Goal: Task Accomplishment & Management: Use online tool/utility

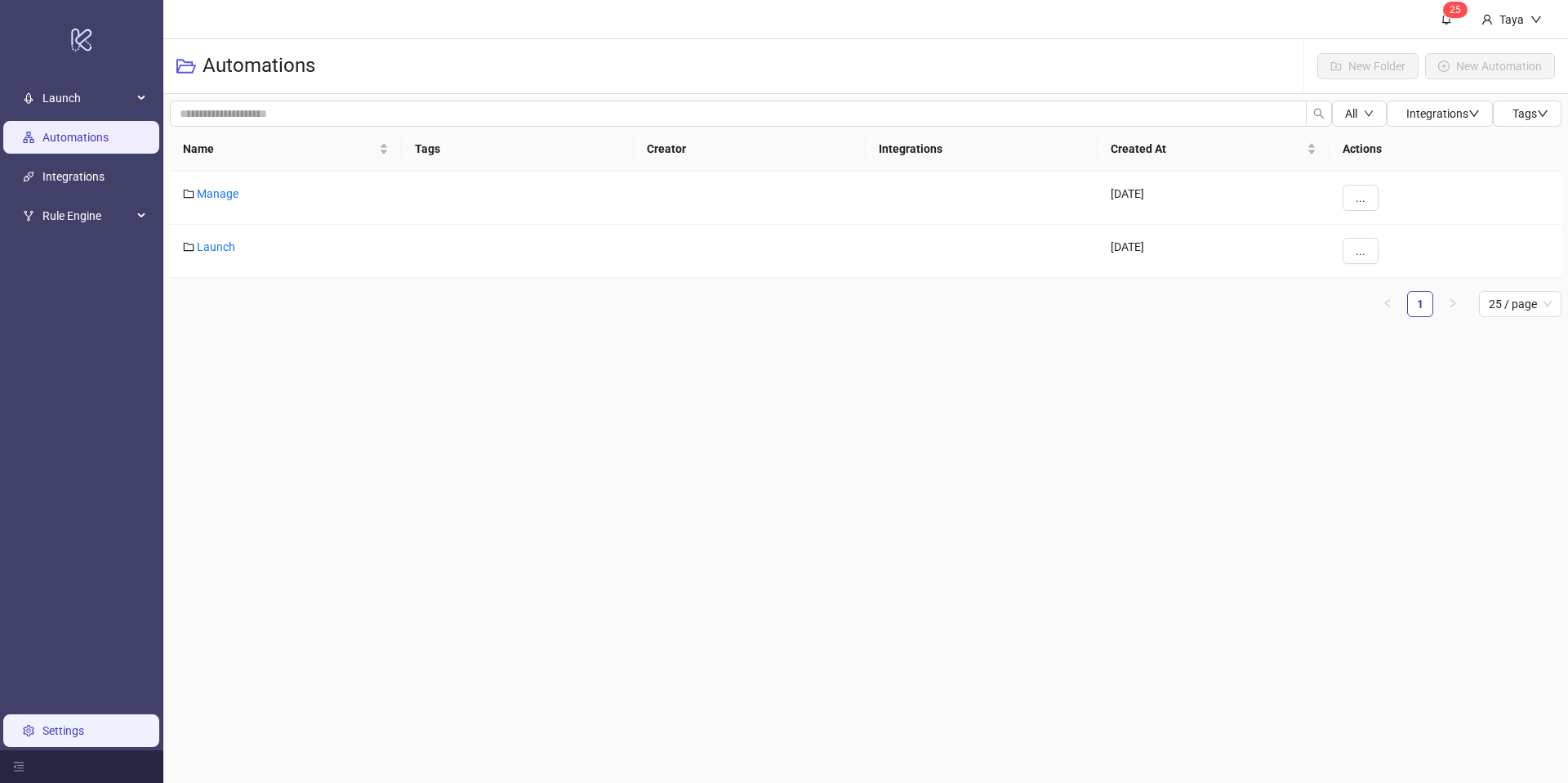
click at [74, 737] on link "Settings" at bounding box center [63, 730] width 41 height 13
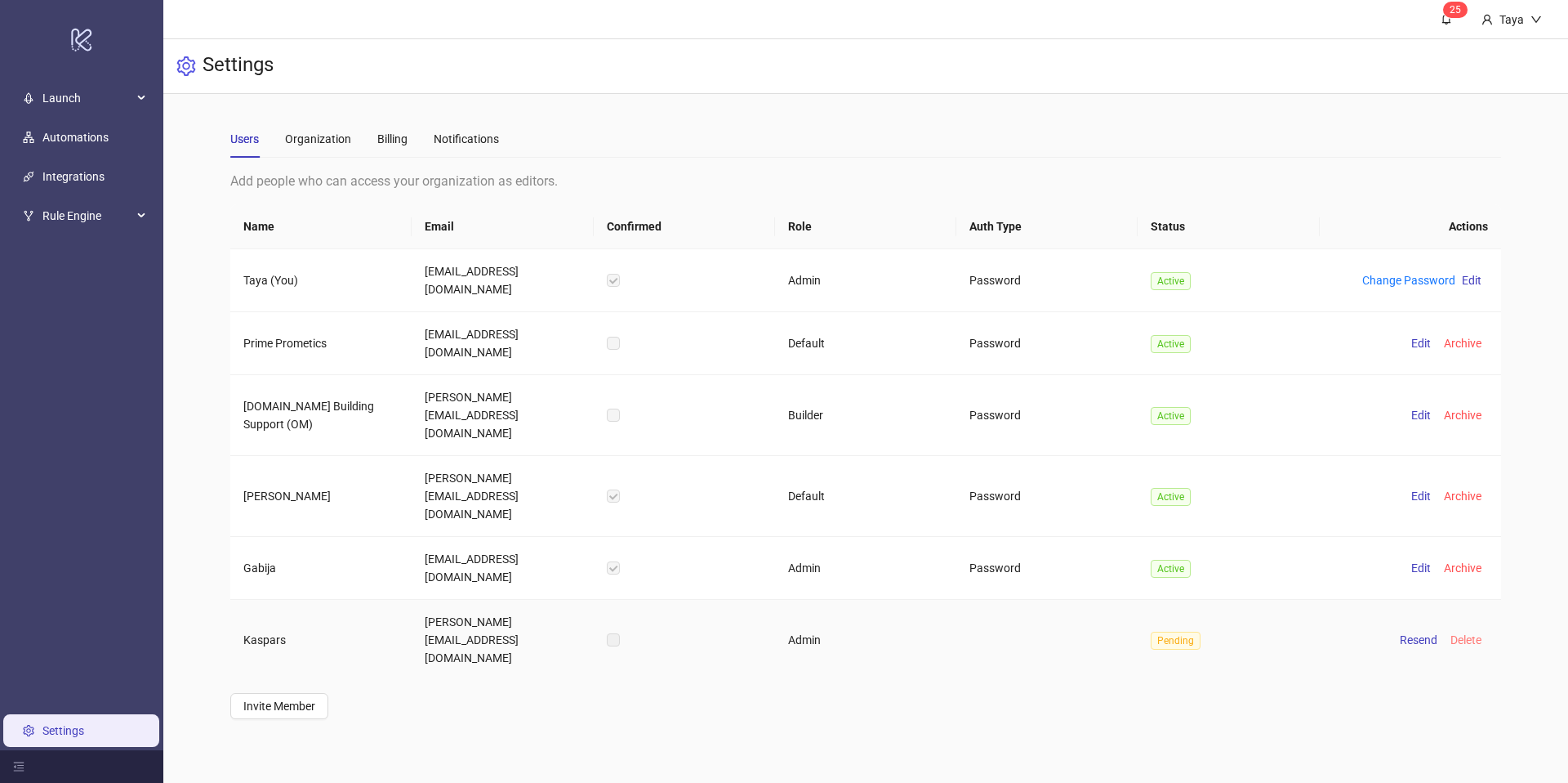
click at [1460, 633] on span "Delete" at bounding box center [1466, 640] width 31 height 13
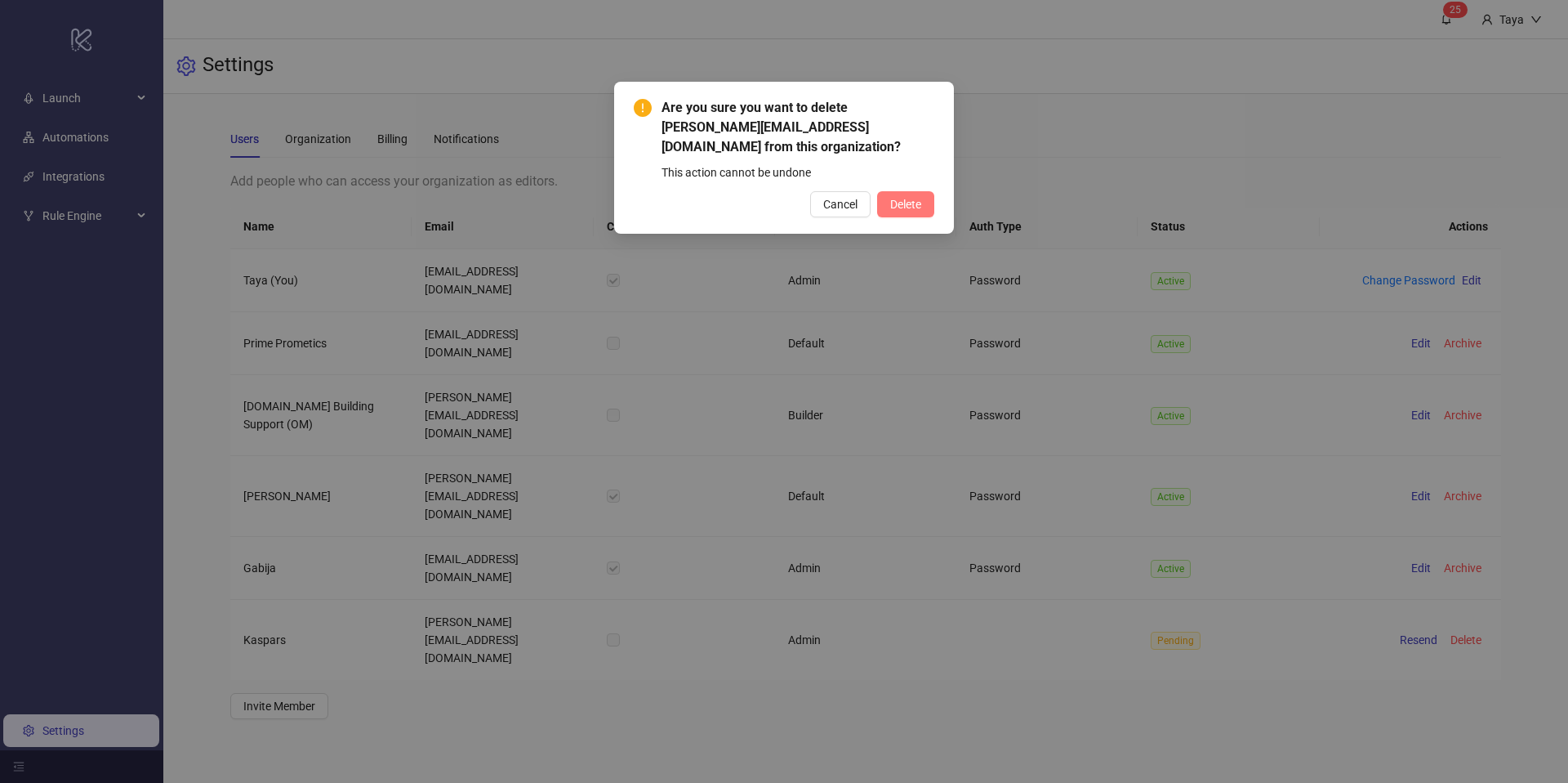
click at [916, 206] on span "Delete" at bounding box center [905, 204] width 31 height 13
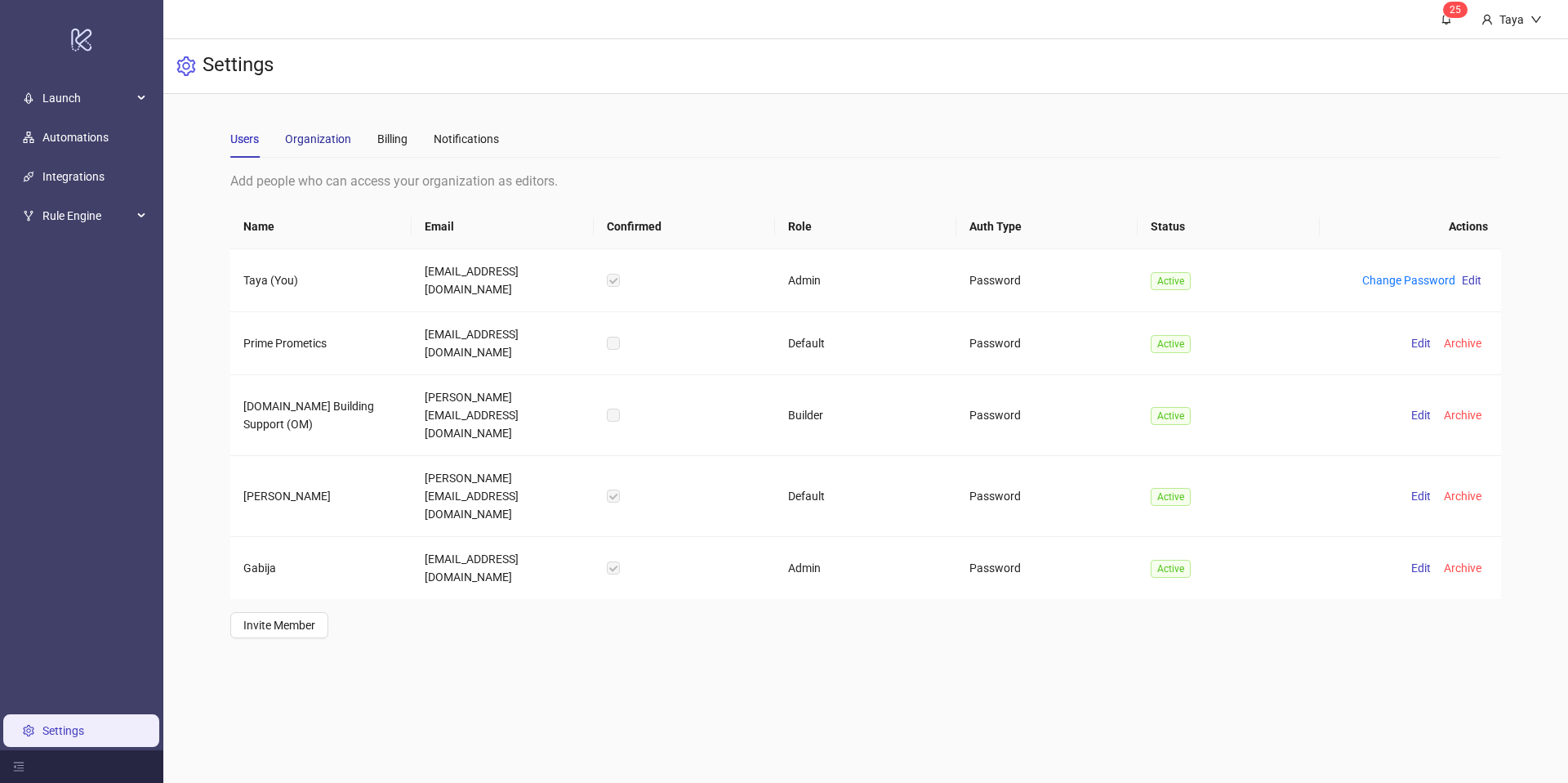
click at [309, 137] on div "Organization" at bounding box center [318, 139] width 67 height 18
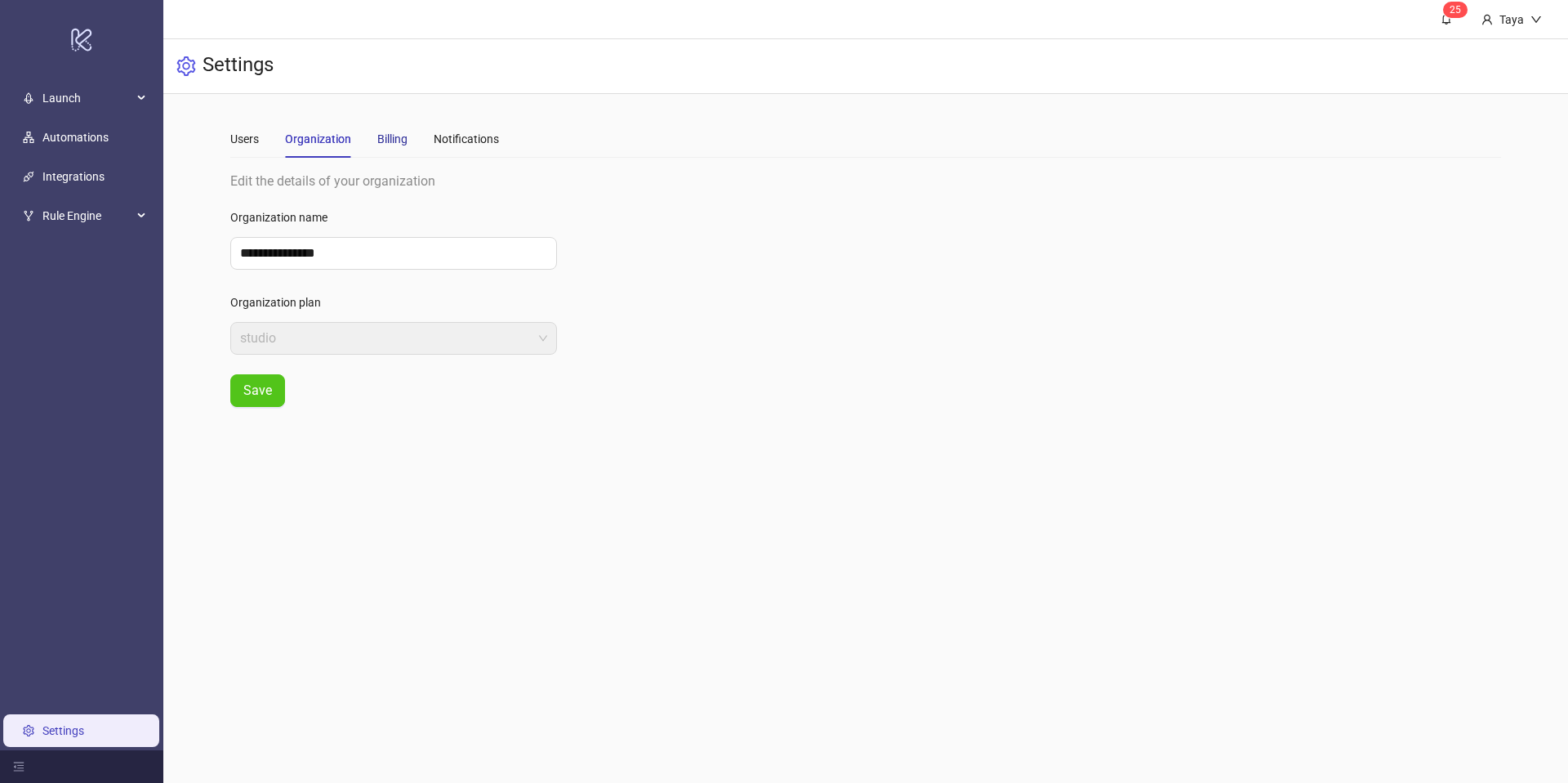
click at [384, 136] on div "Billing" at bounding box center [393, 139] width 30 height 18
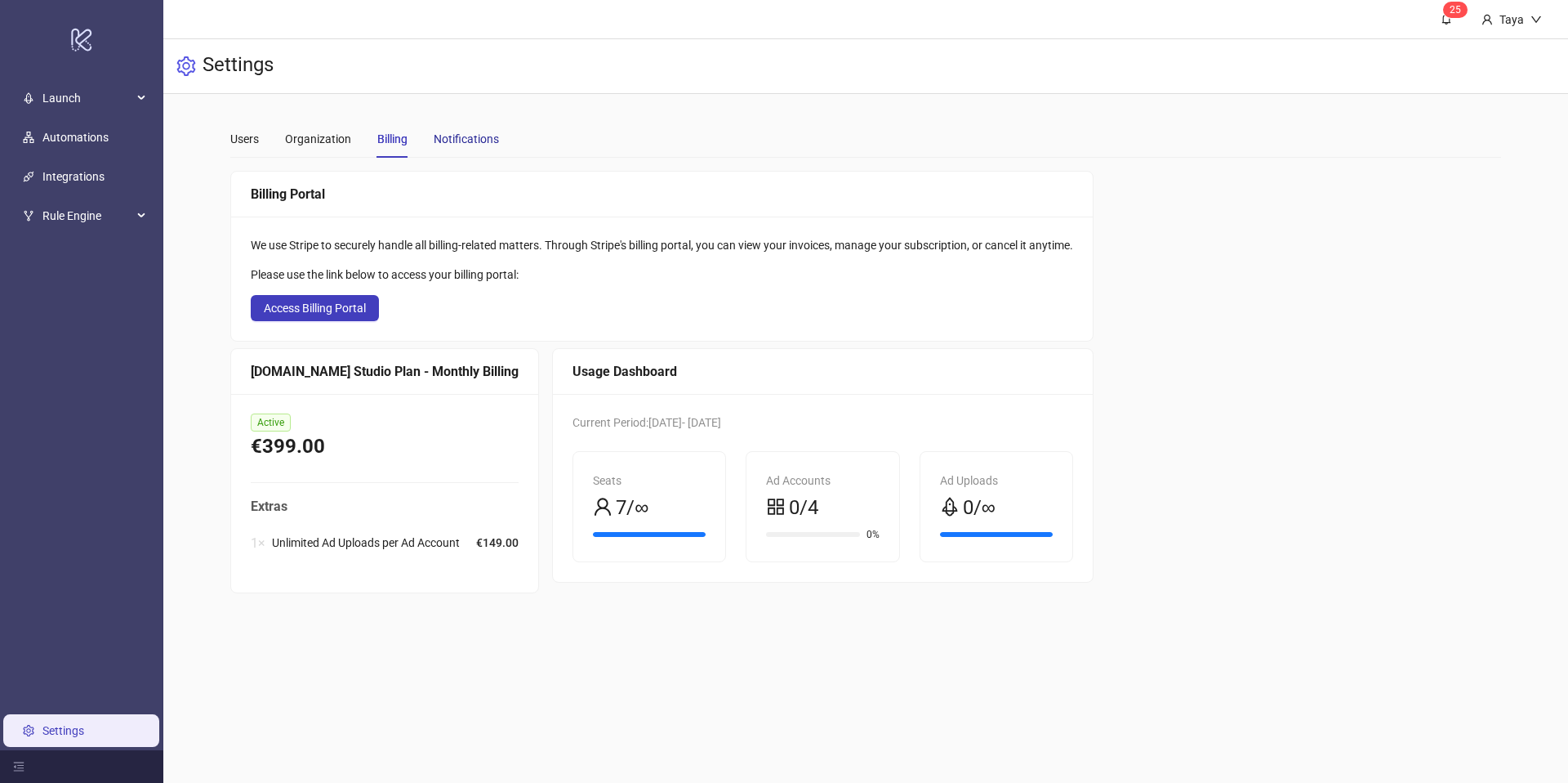
click at [473, 137] on div "Notifications" at bounding box center [467, 139] width 66 height 18
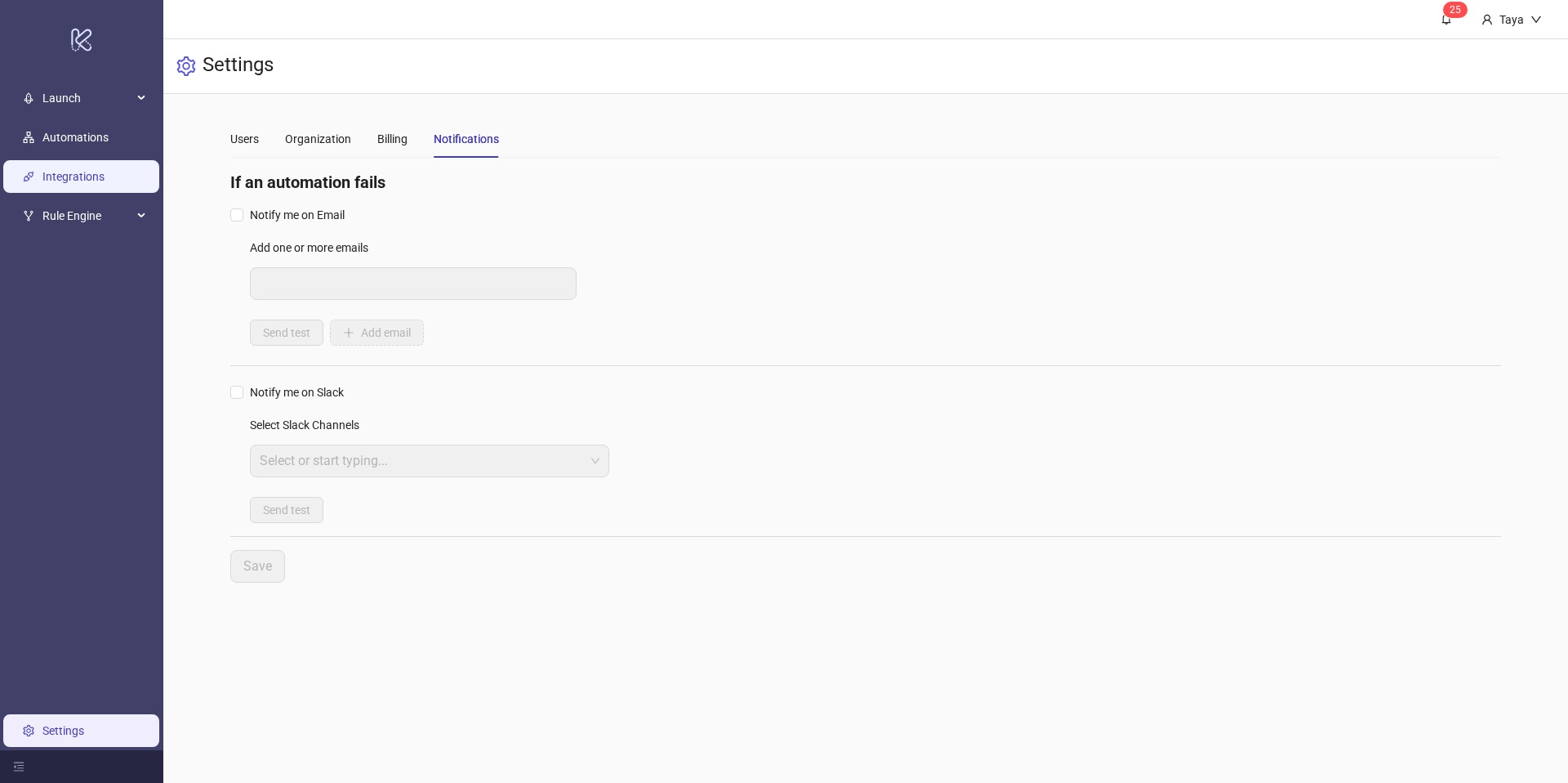
click at [60, 170] on link "Integrations" at bounding box center [73, 176] width 62 height 13
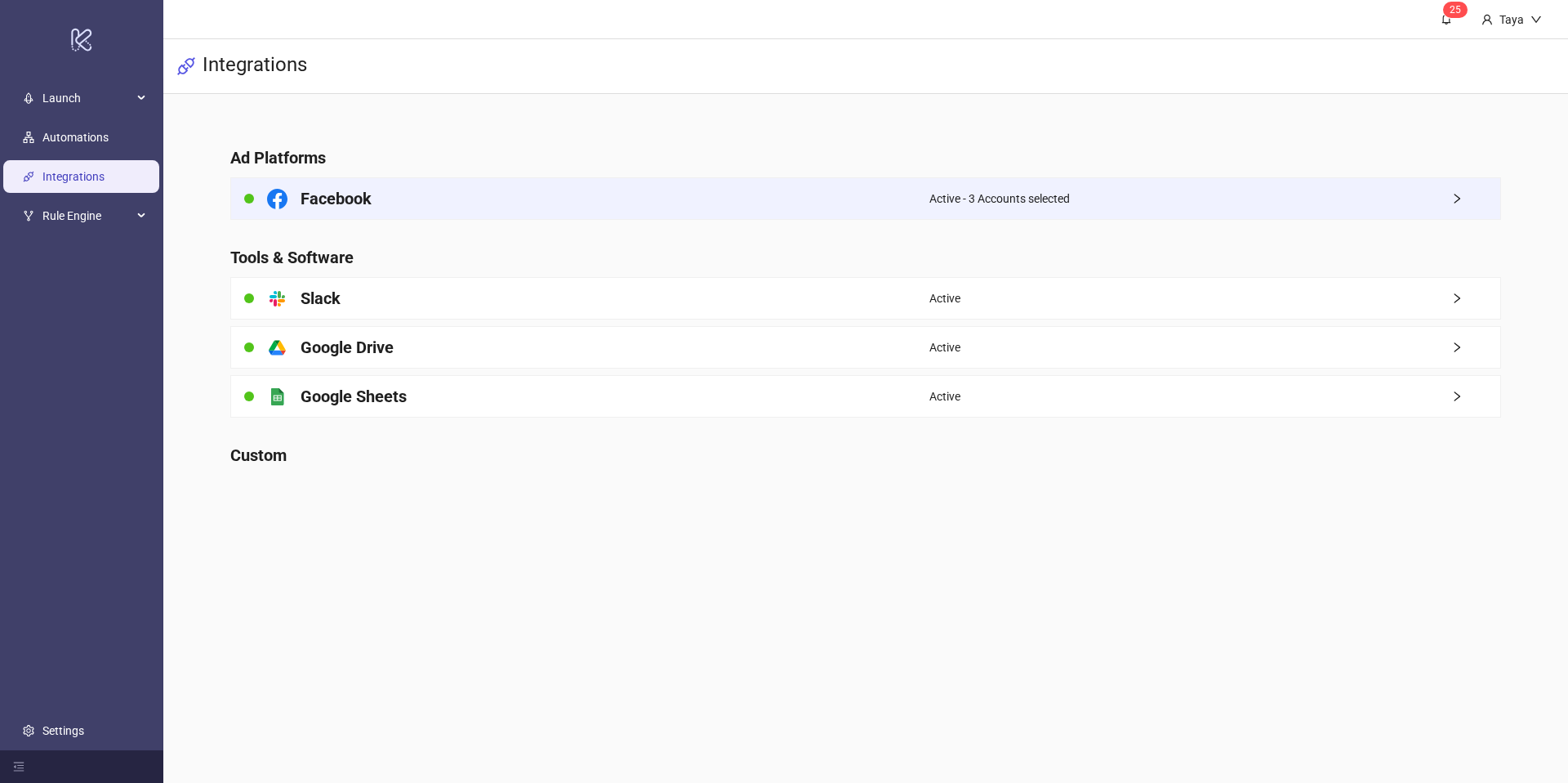
click at [450, 192] on div "Facebook" at bounding box center [580, 199] width 698 height 41
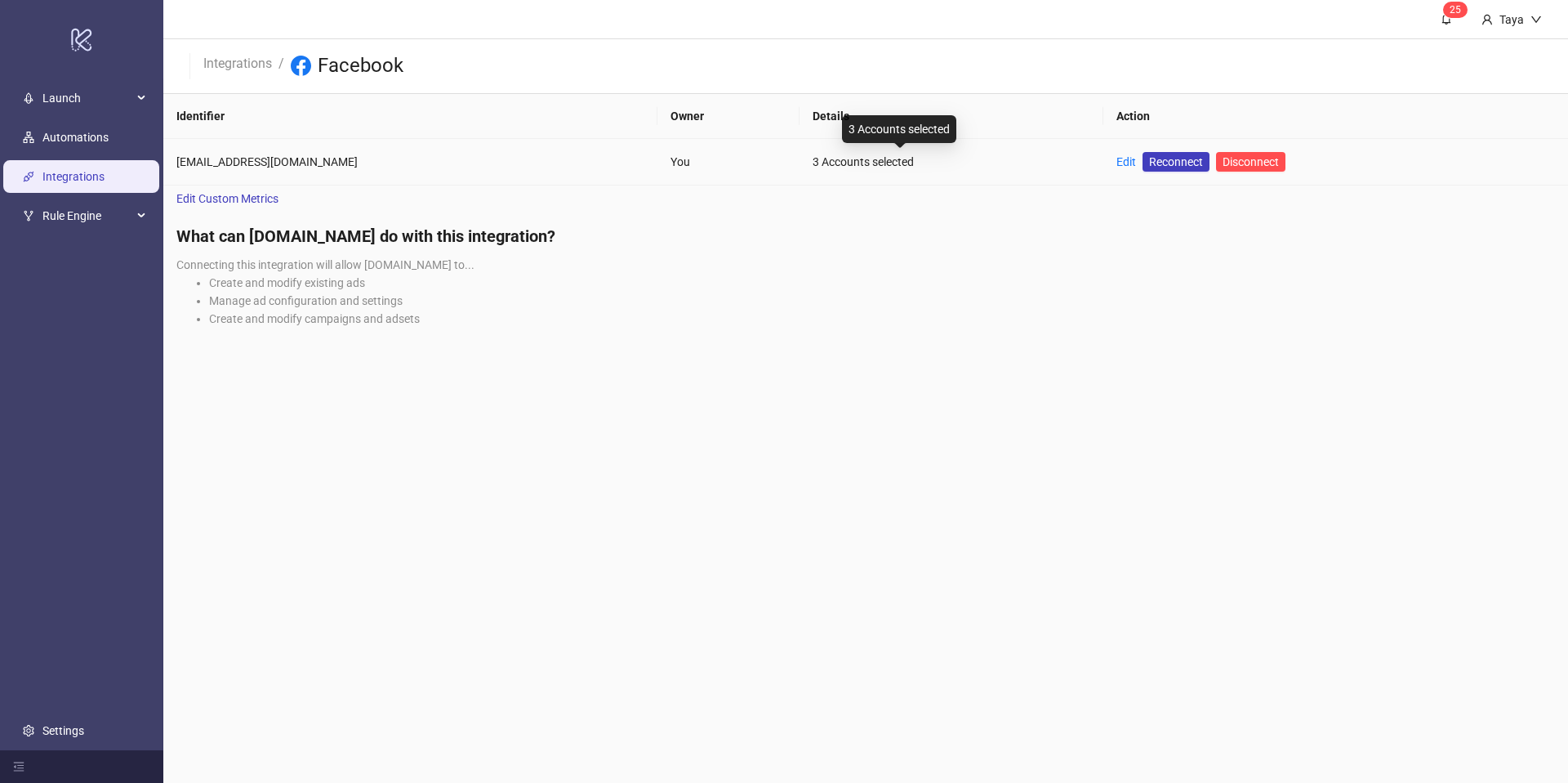
click at [817, 162] on div "3 Accounts selected" at bounding box center [951, 161] width 277 height 18
click at [1116, 162] on link "Edit" at bounding box center [1126, 162] width 20 height 13
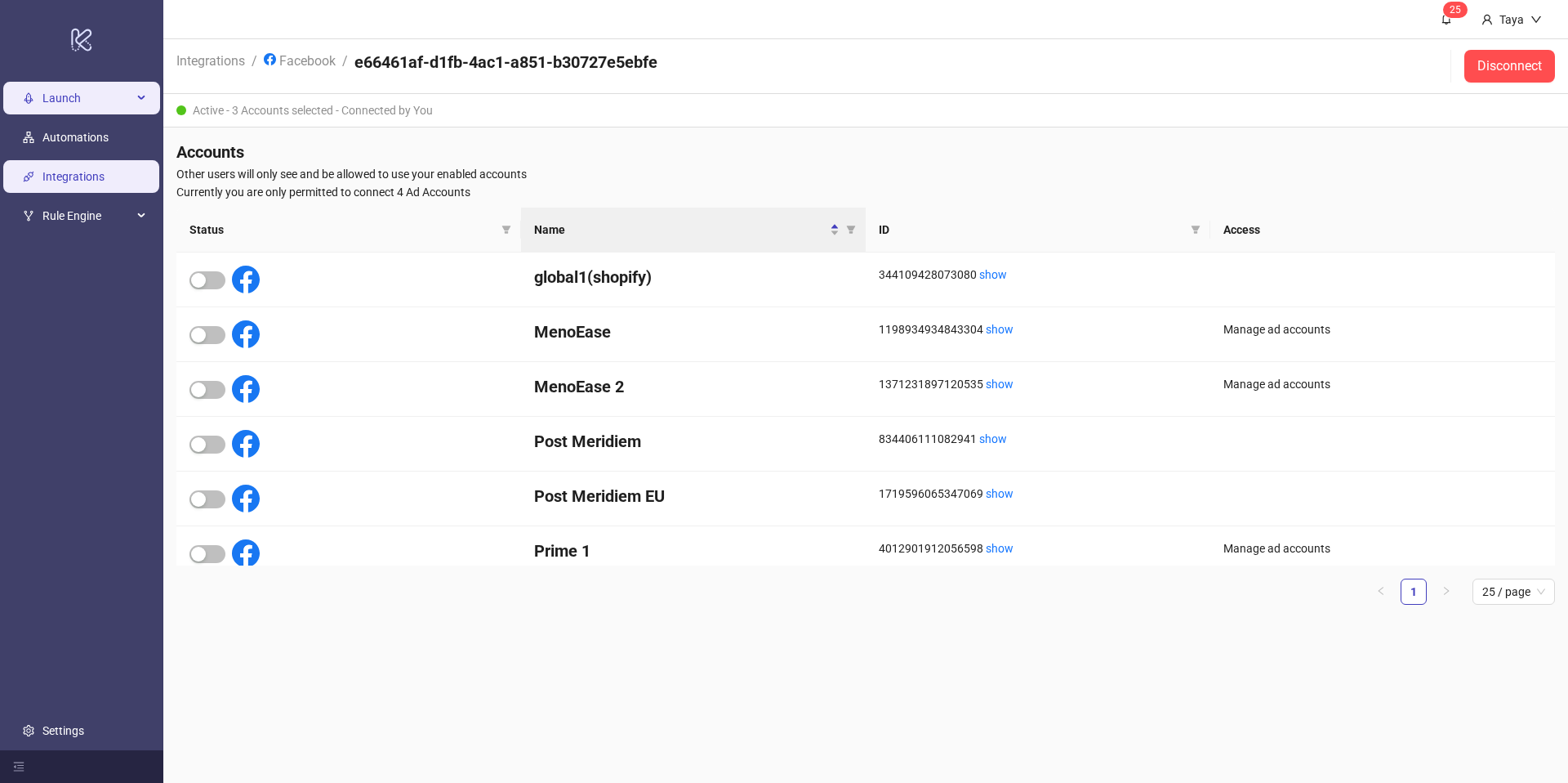
click at [99, 95] on span "Launch" at bounding box center [87, 98] width 90 height 33
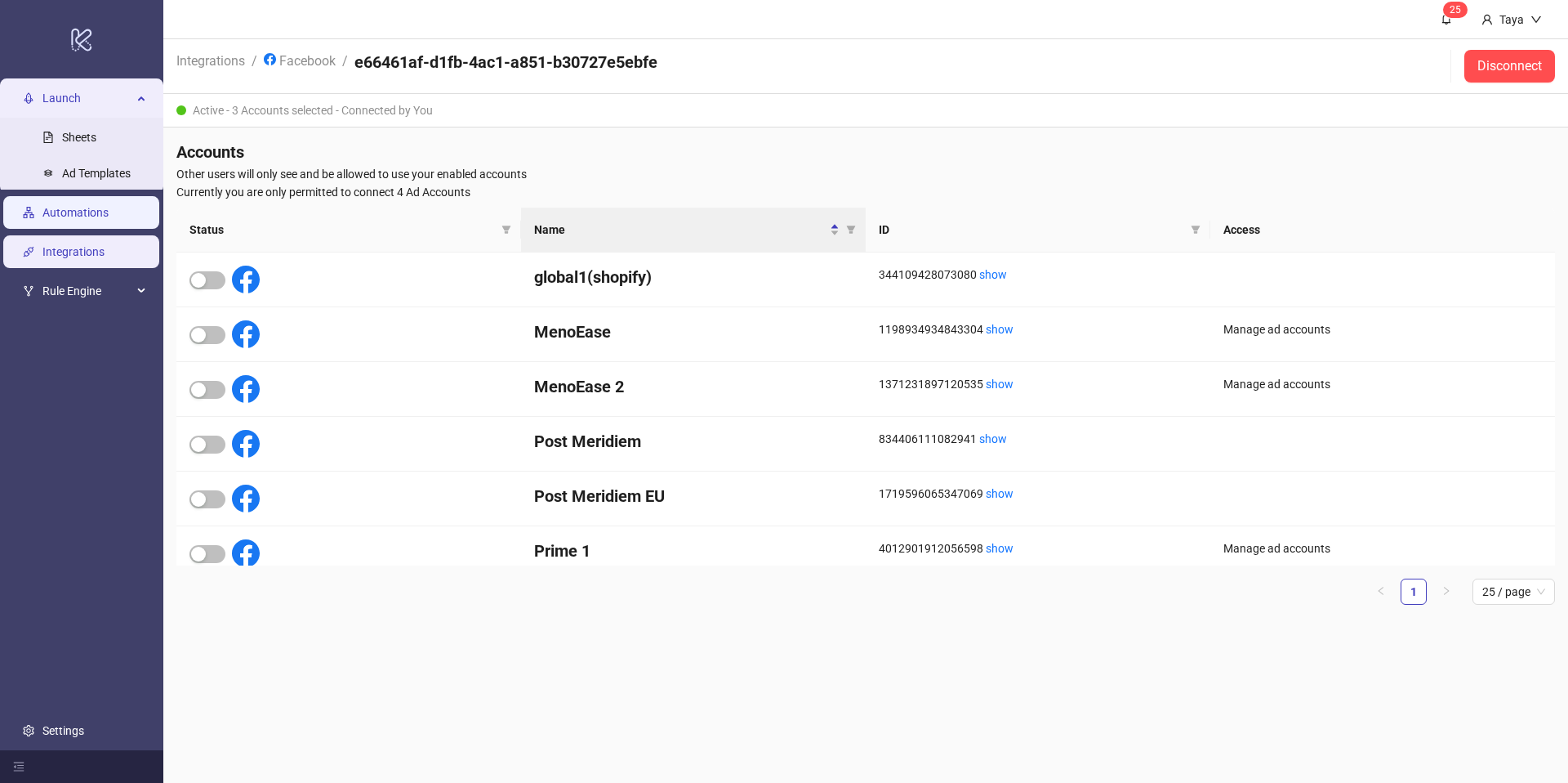
click at [90, 212] on link "Automations" at bounding box center [75, 213] width 67 height 13
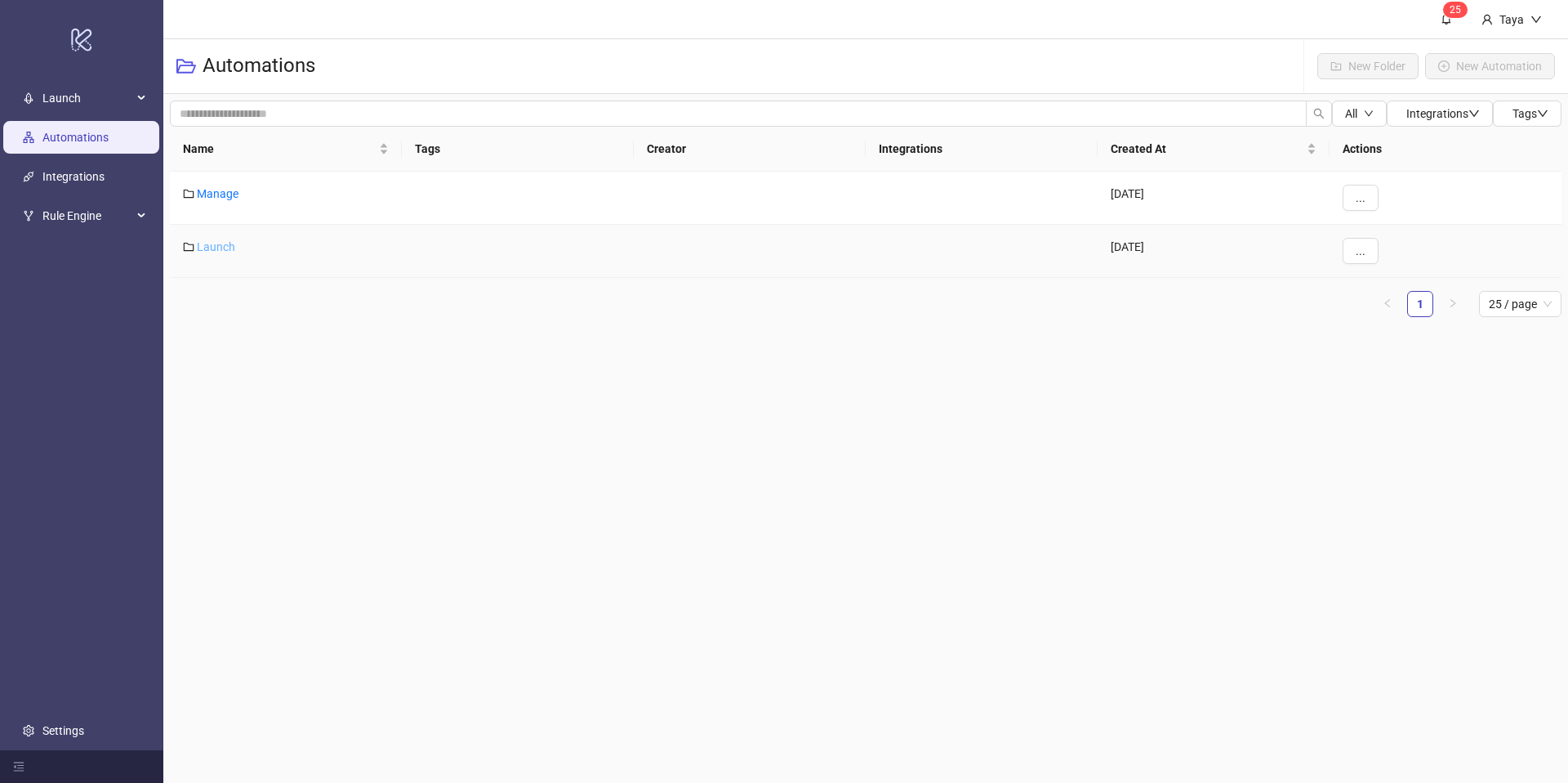
click at [216, 246] on link "Launch" at bounding box center [216, 247] width 38 height 13
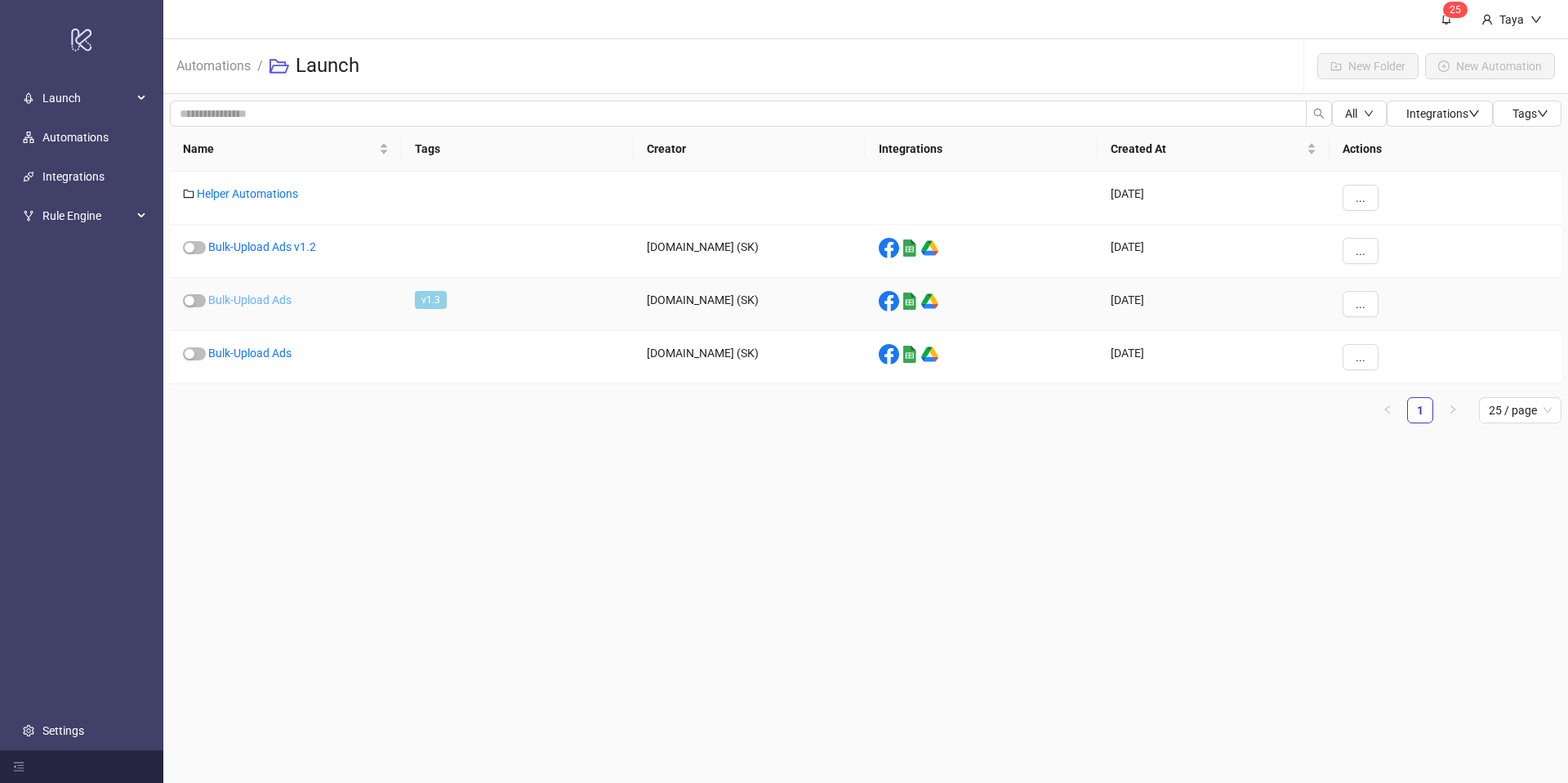
click at [275, 299] on link "Bulk-Upload Ads" at bounding box center [249, 300] width 83 height 13
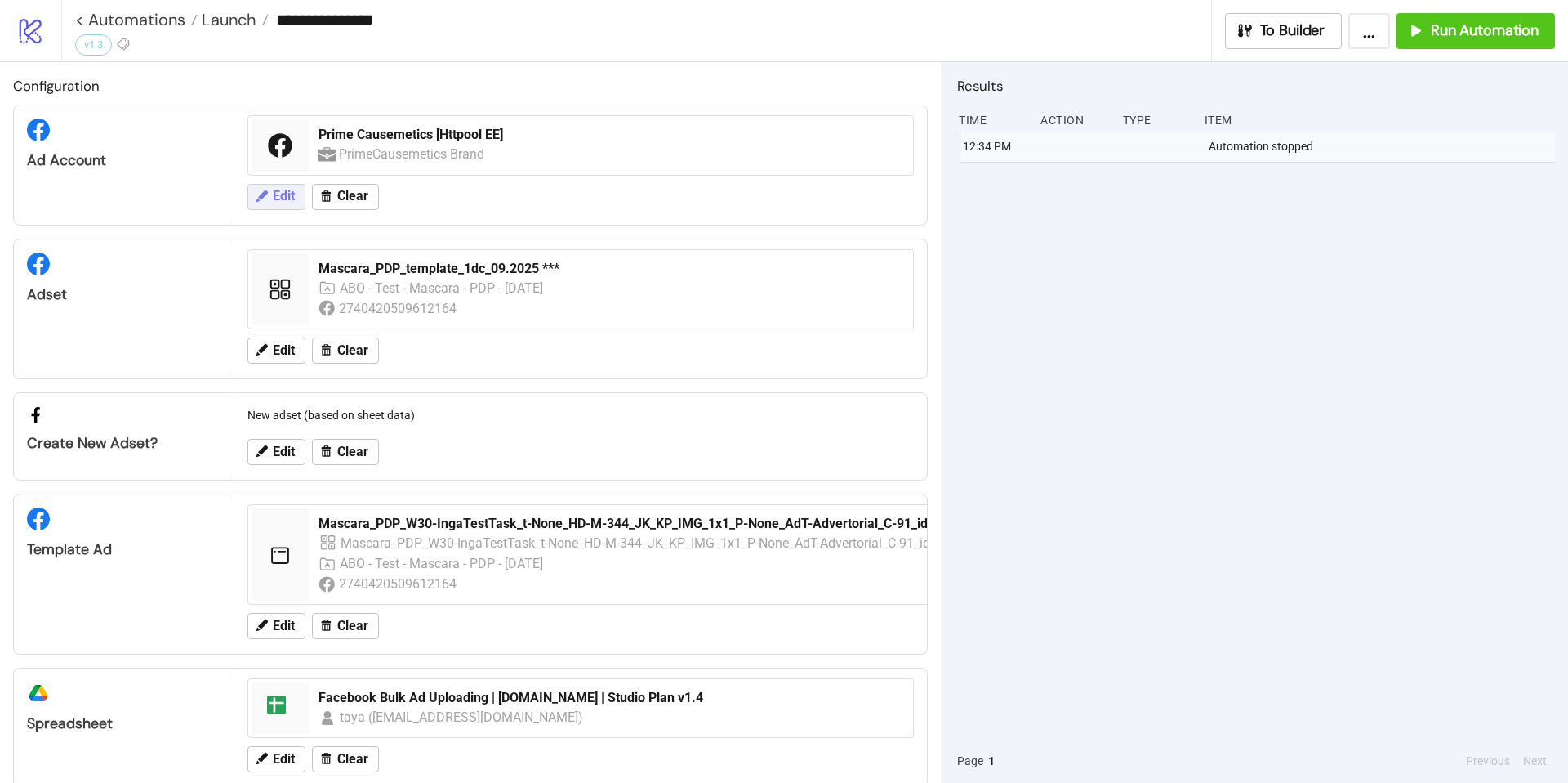
click at [261, 195] on icon at bounding box center [262, 195] width 11 height 11
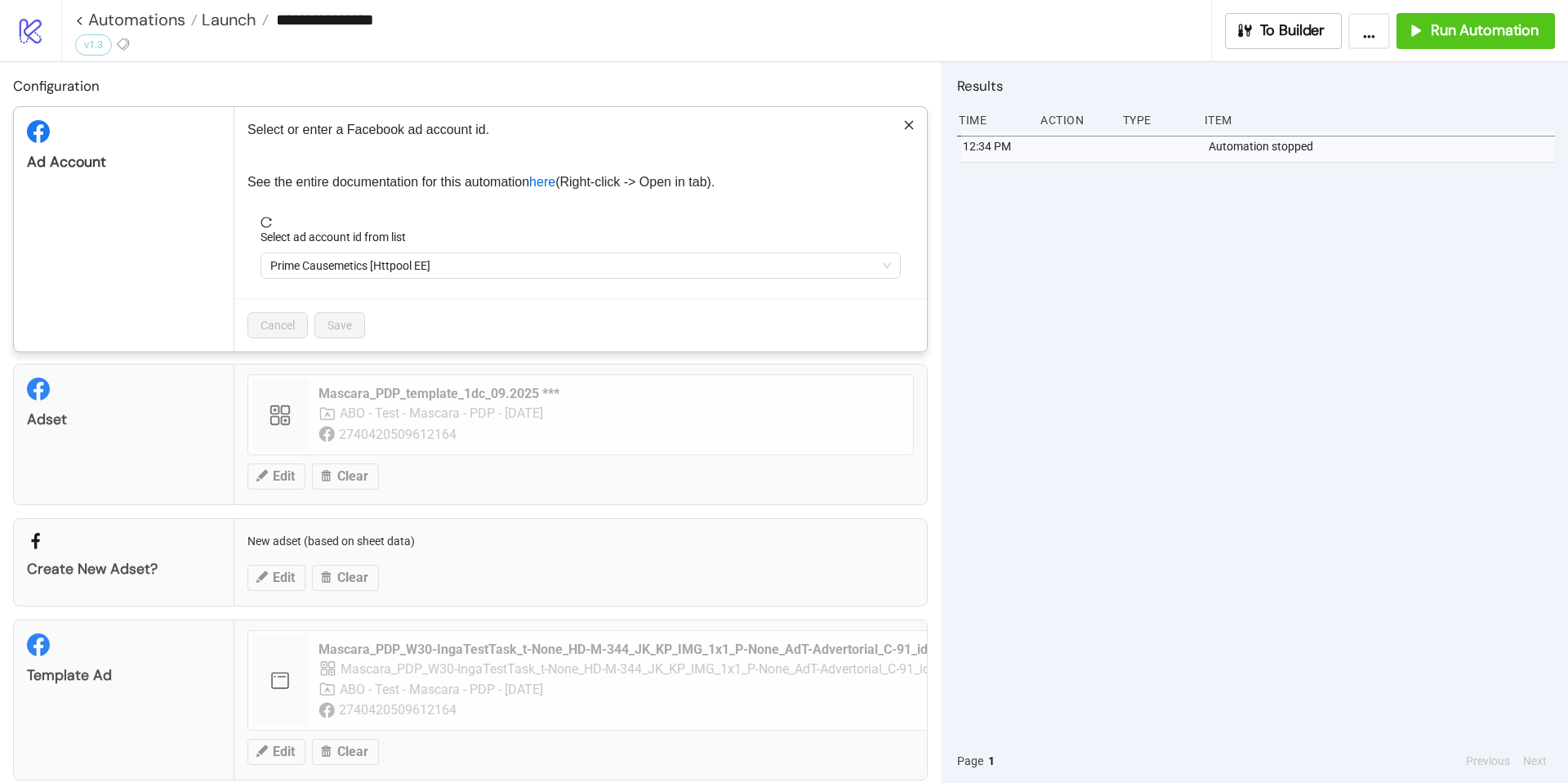
click at [482, 264] on span "Prime Causemetics [Httpool EE]" at bounding box center [580, 265] width 620 height 24
